Goal: Navigation & Orientation: Find specific page/section

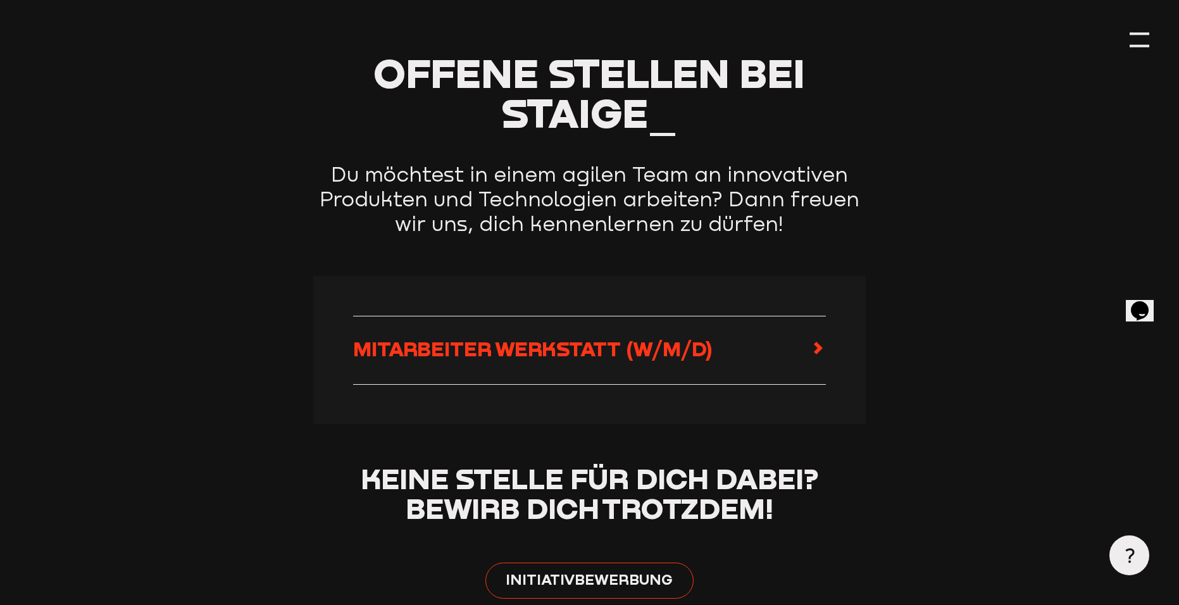
scroll to position [569, 0]
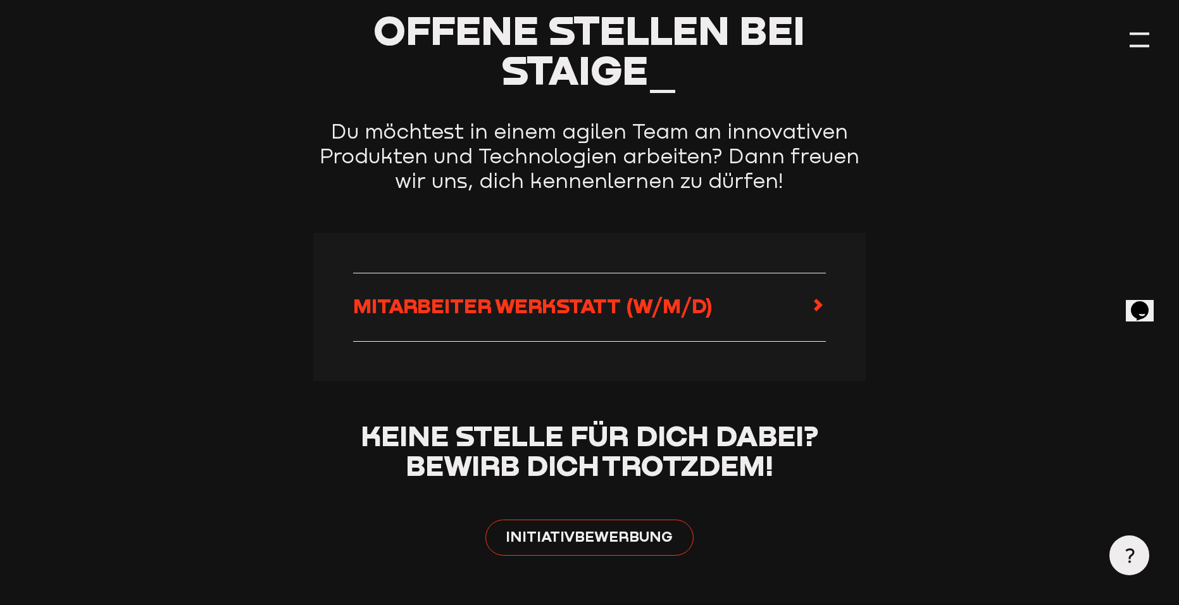
click at [793, 312] on link "Mitarbeiter Werkstatt (w/m/d)" at bounding box center [589, 307] width 473 height 28
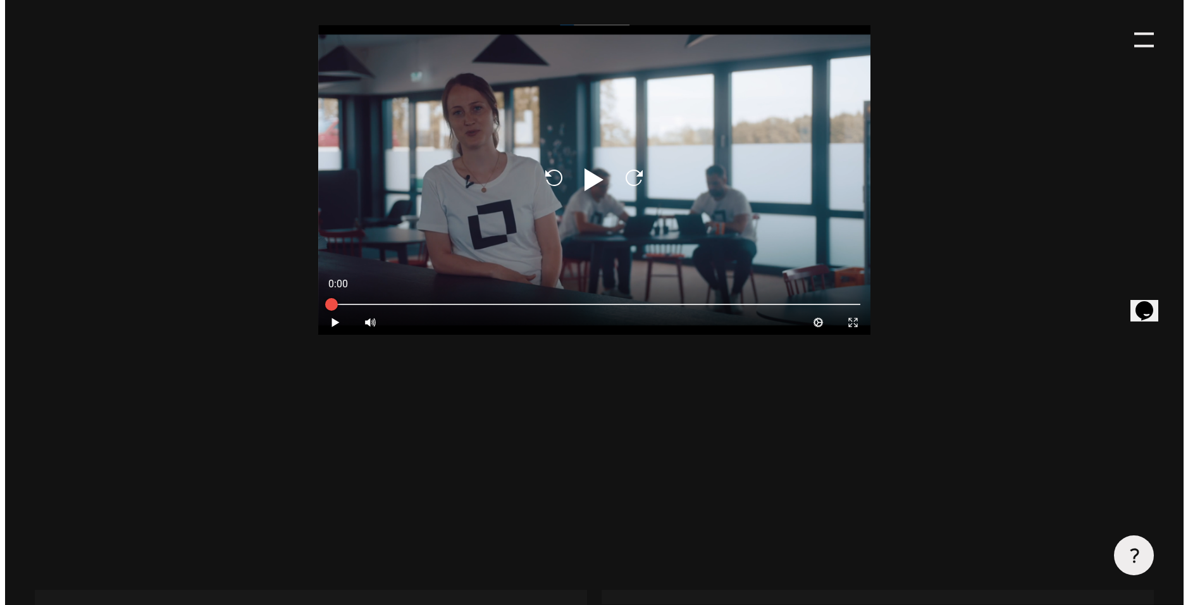
scroll to position [1139, 0]
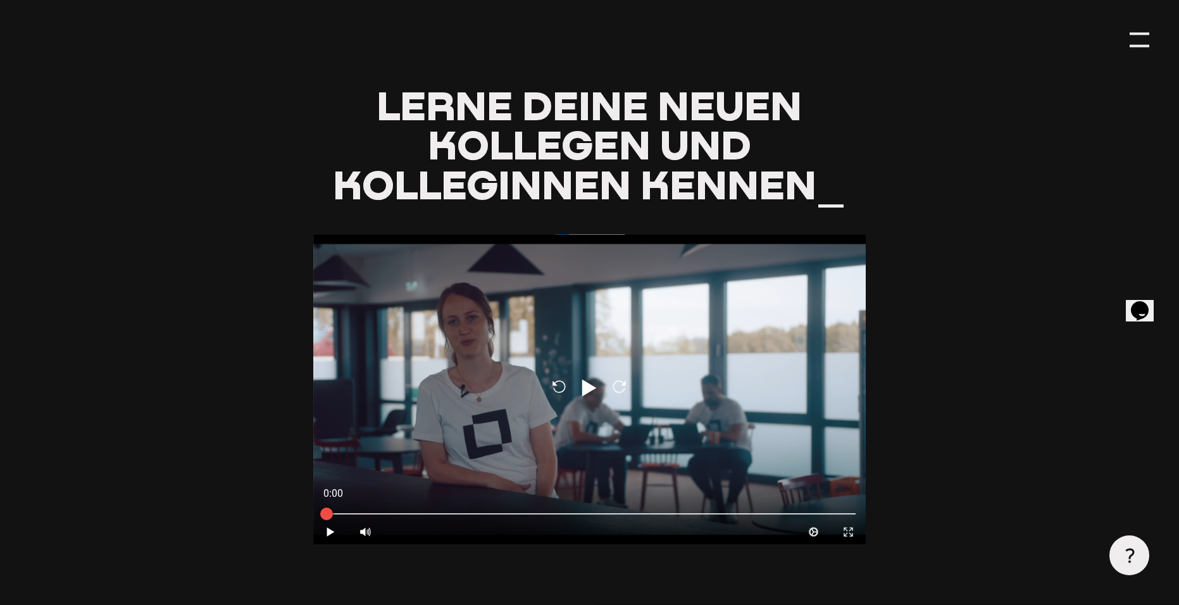
click at [1135, 42] on div at bounding box center [1139, 40] width 20 height 20
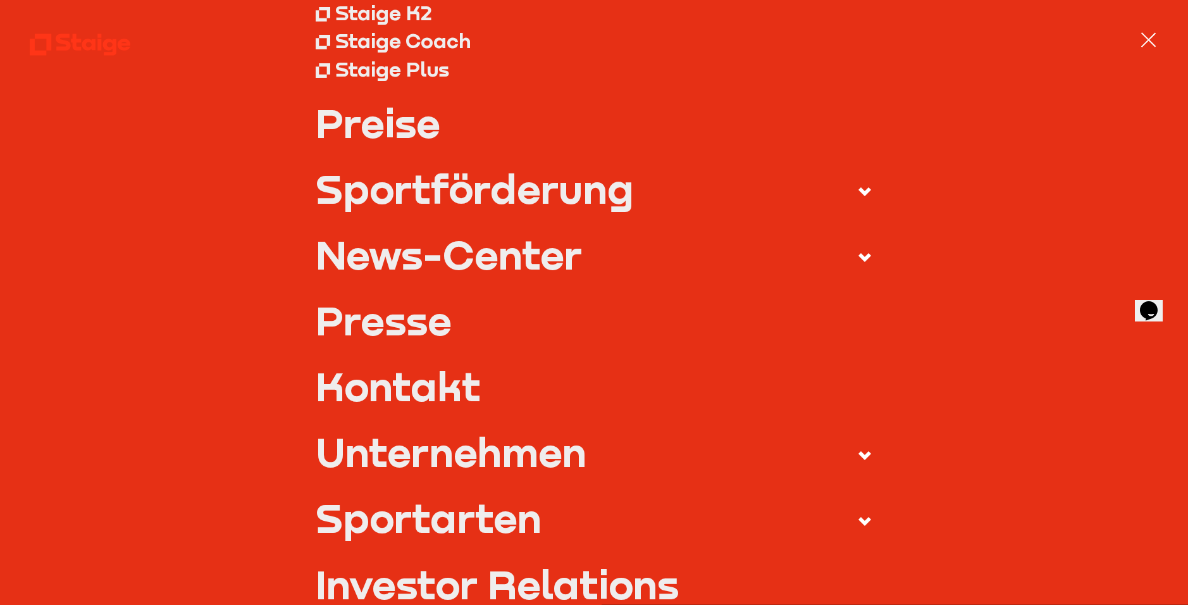
scroll to position [253, 0]
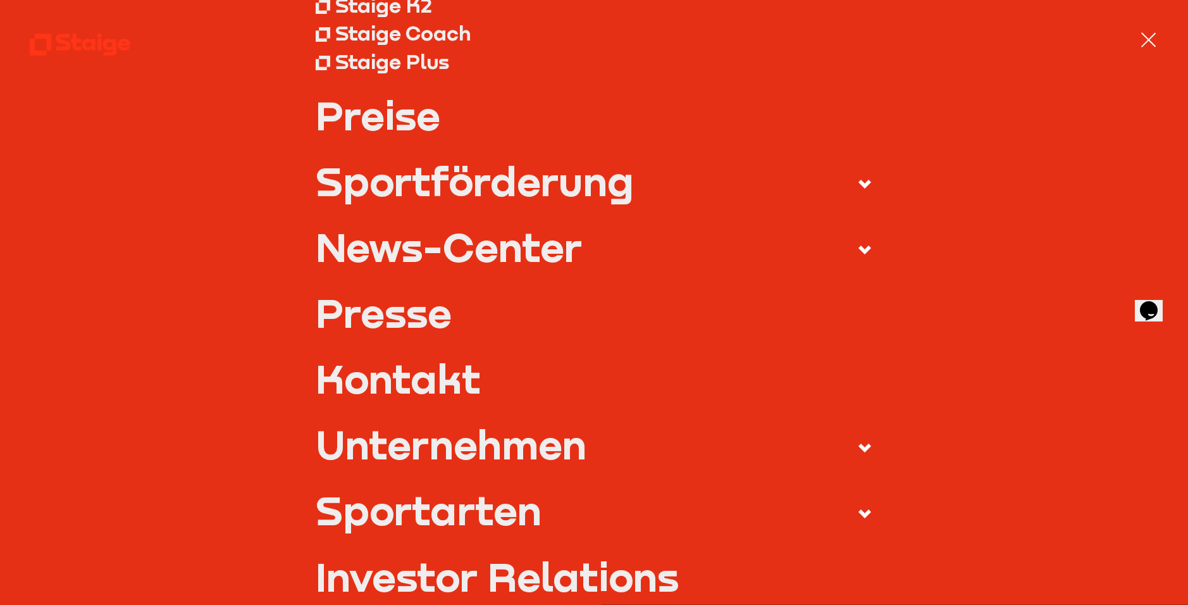
click at [395, 118] on link "Preise" at bounding box center [594, 116] width 557 height 40
